Goal: Check status: Check status

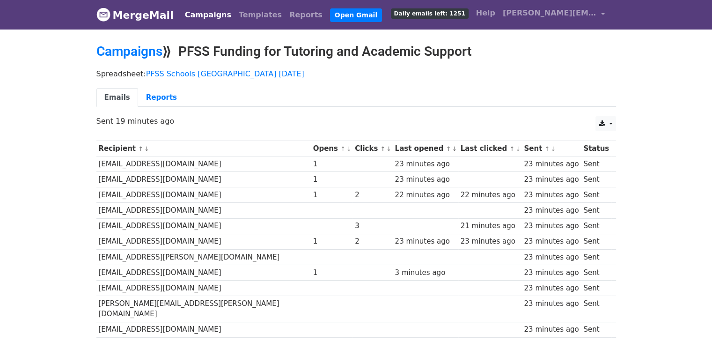
click at [131, 58] on div "Campaigns ⟫ PFSS Funding for Tutoring and Academic Support" at bounding box center [355, 54] width 533 height 21
click at [123, 56] on link "Campaigns" at bounding box center [129, 51] width 66 height 15
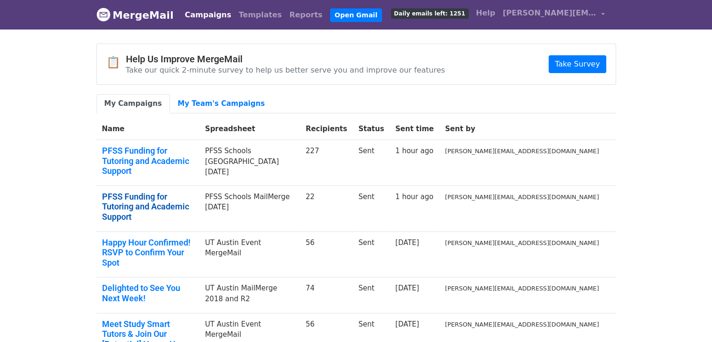
click at [150, 191] on link "PFSS Funding for Tutoring and Academic Support" at bounding box center [148, 206] width 92 height 30
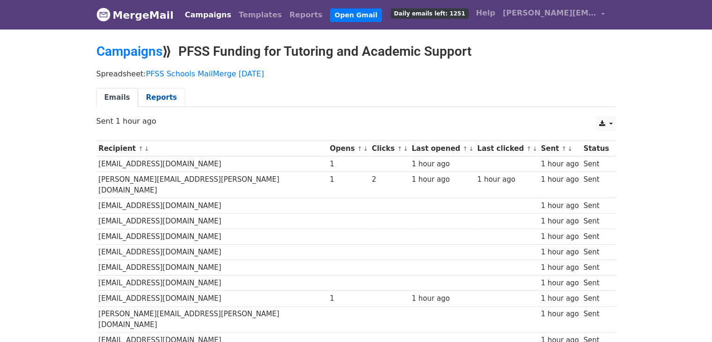
click at [152, 96] on link "Reports" at bounding box center [161, 97] width 47 height 19
click at [154, 77] on link "PFSS Schools MailMerge [DATE]" at bounding box center [205, 73] width 118 height 9
click at [112, 55] on link "Campaigns" at bounding box center [129, 51] width 66 height 15
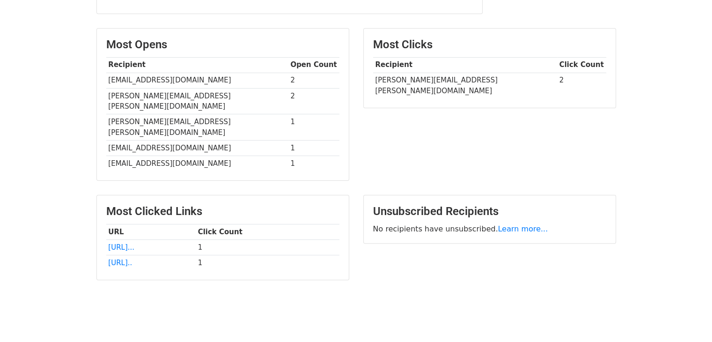
scroll to position [211, 0]
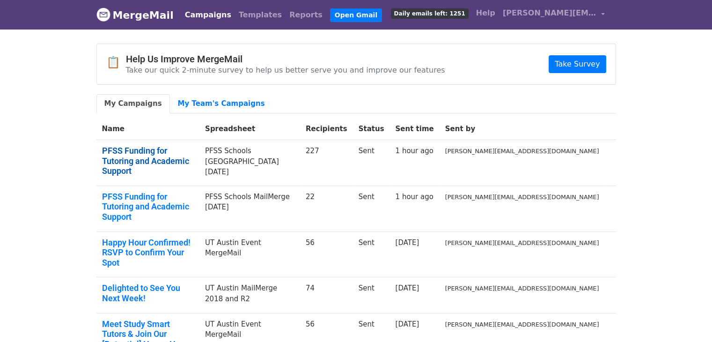
click at [152, 147] on link "PFSS Funding for Tutoring and Academic Support" at bounding box center [148, 161] width 92 height 30
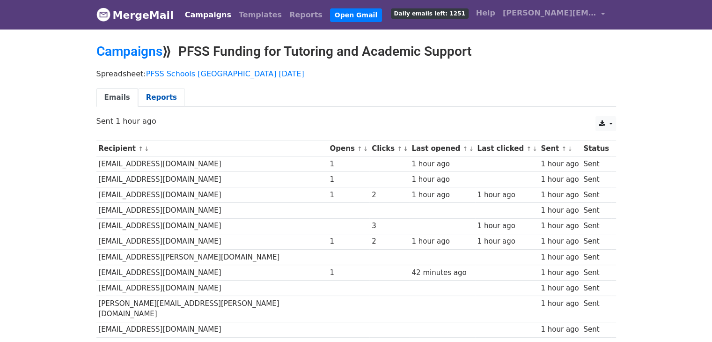
click at [157, 93] on link "Reports" at bounding box center [161, 97] width 47 height 19
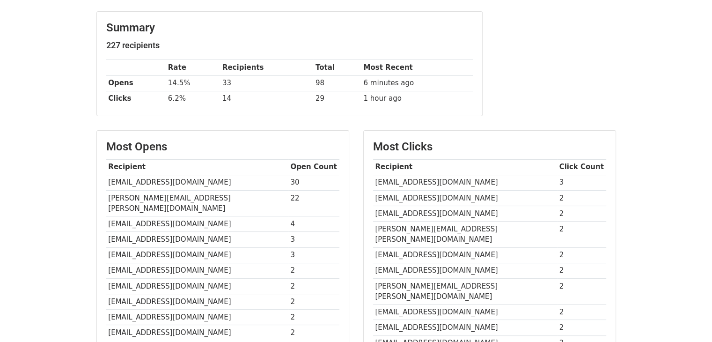
scroll to position [110, 0]
